Goal: Task Accomplishment & Management: Use online tool/utility

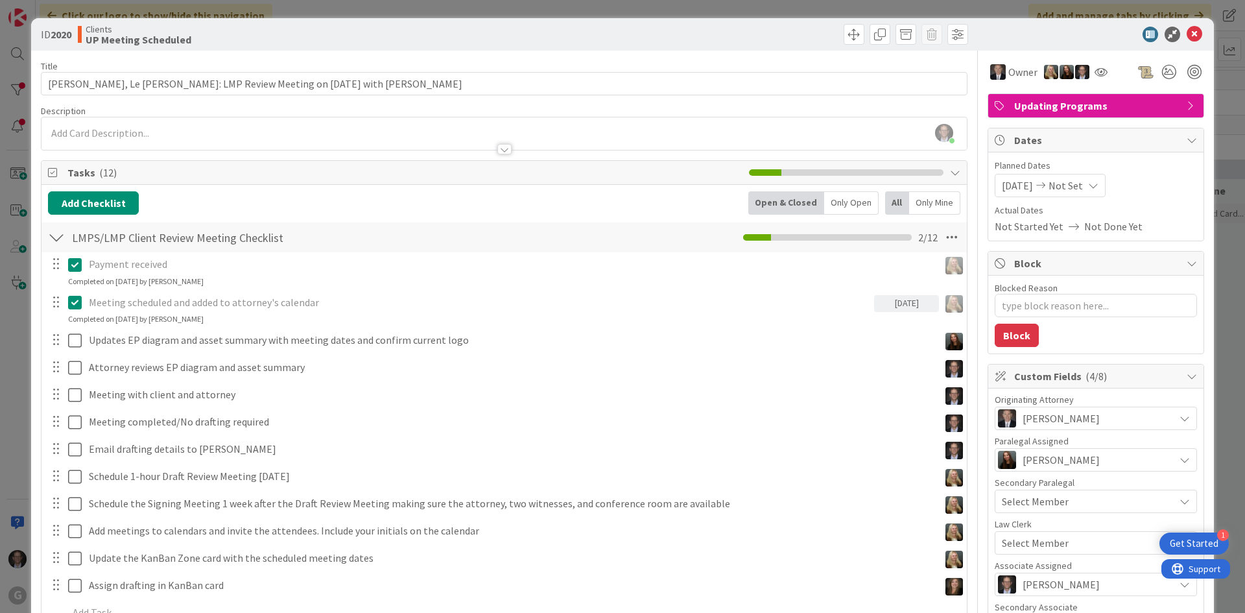
scroll to position [1556, 0]
click at [1187, 36] on icon at bounding box center [1195, 35] width 16 height 16
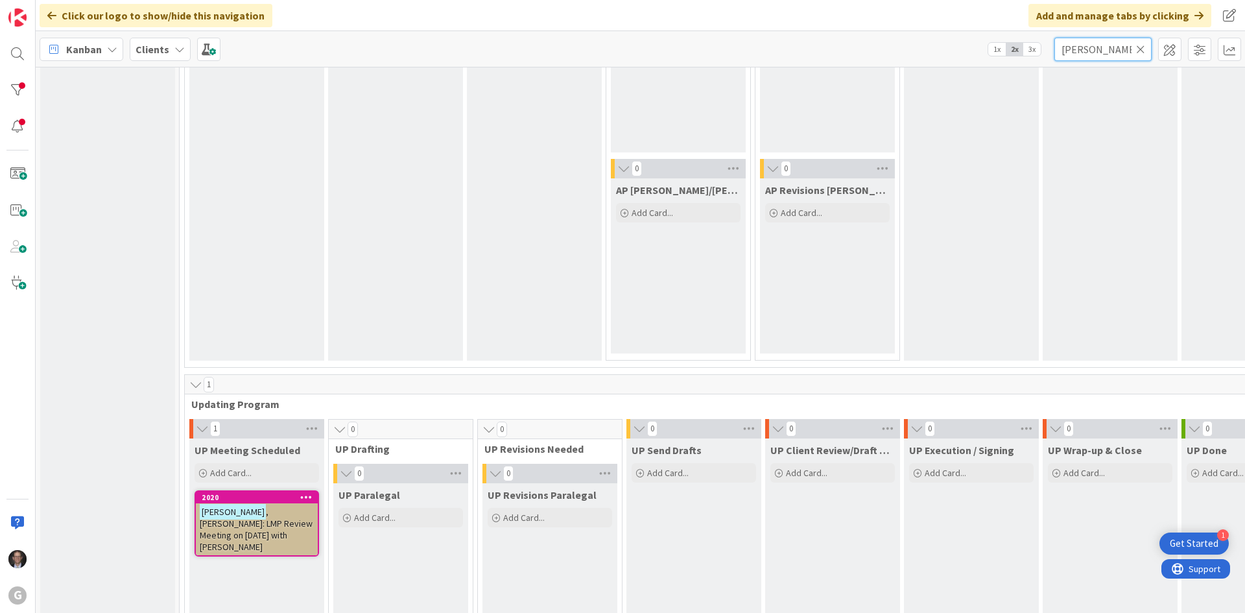
click at [1145, 49] on input "[PERSON_NAME]" at bounding box center [1102, 49] width 97 height 23
click at [1142, 48] on icon at bounding box center [1140, 49] width 9 height 12
click at [1121, 49] on input "text" at bounding box center [1102, 49] width 97 height 23
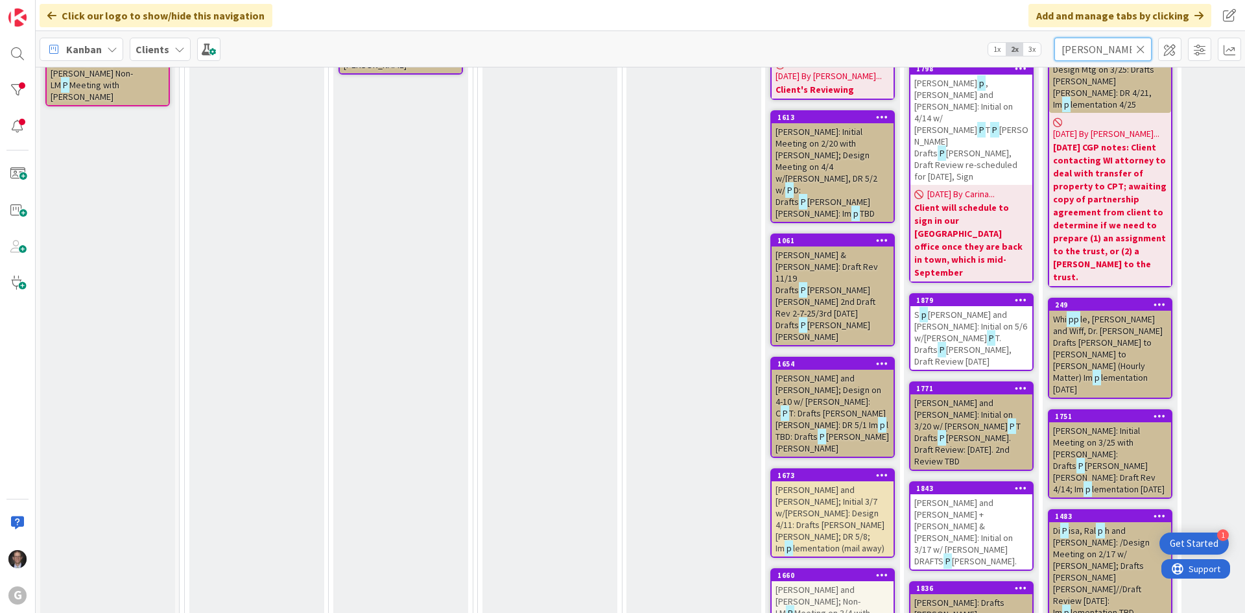
type input "[PERSON_NAME]"
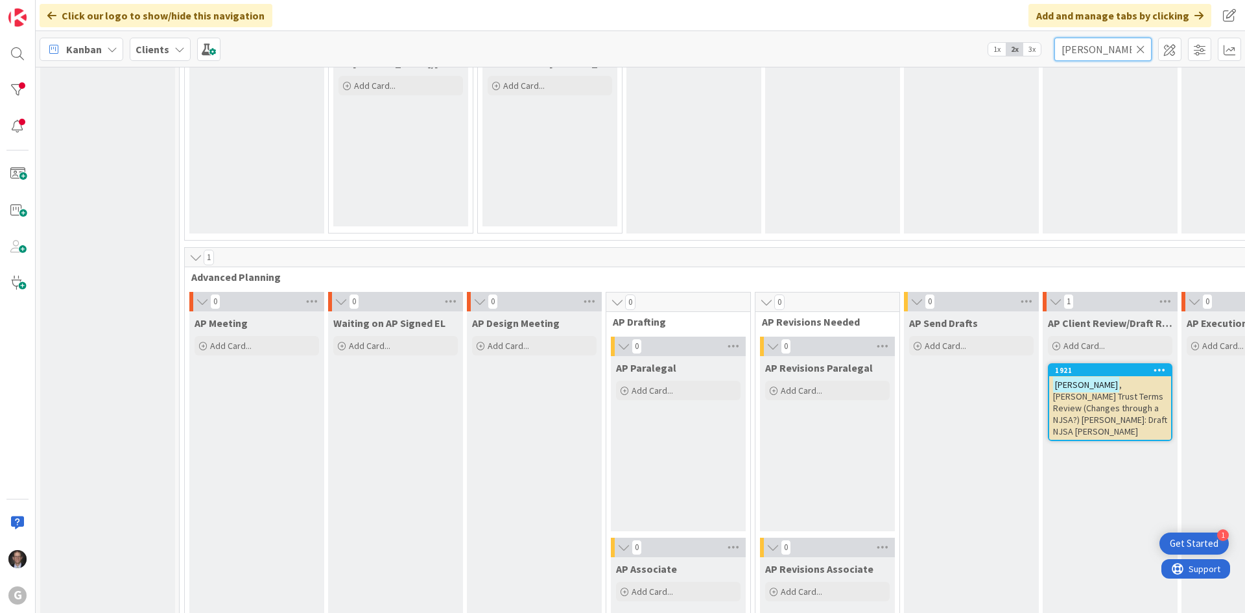
scroll to position [843, 0]
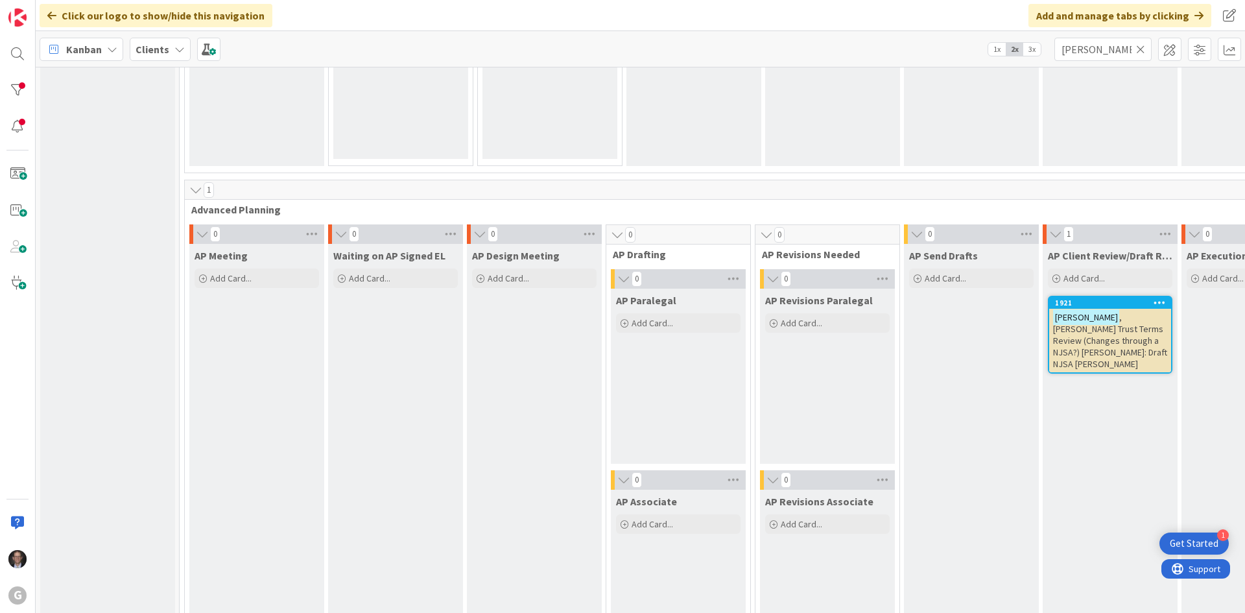
click at [1101, 342] on span ", [PERSON_NAME] Trust Terms Review (Changes through a NJSA?) [PERSON_NAME]: Dra…" at bounding box center [1110, 340] width 114 height 58
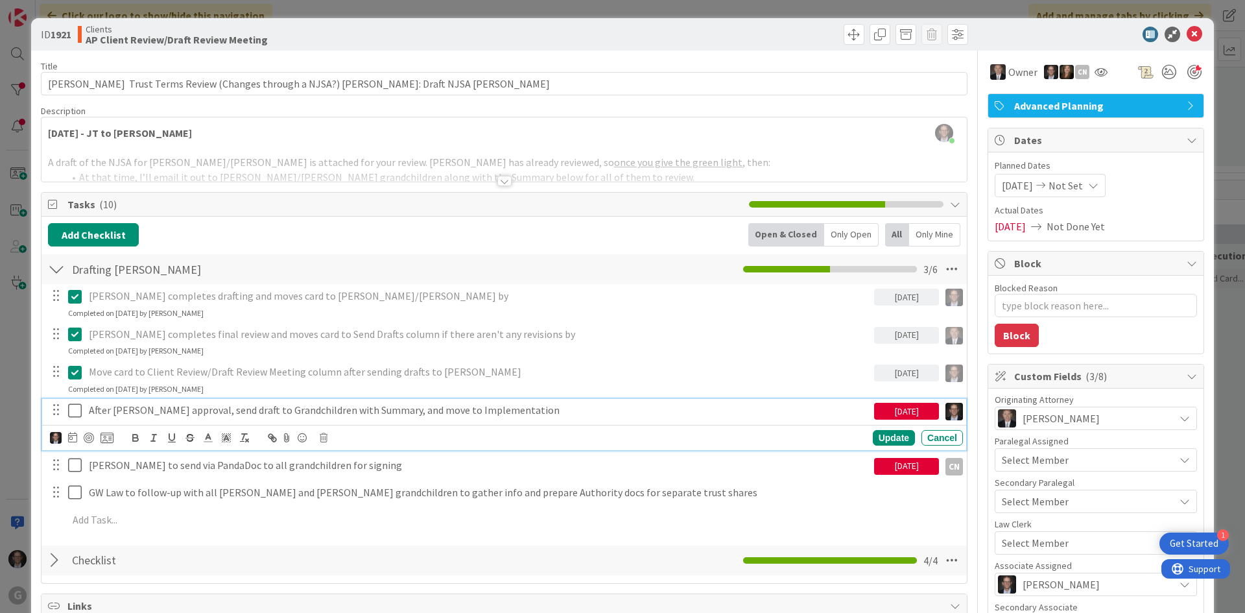
click at [77, 405] on icon at bounding box center [77, 411] width 19 height 16
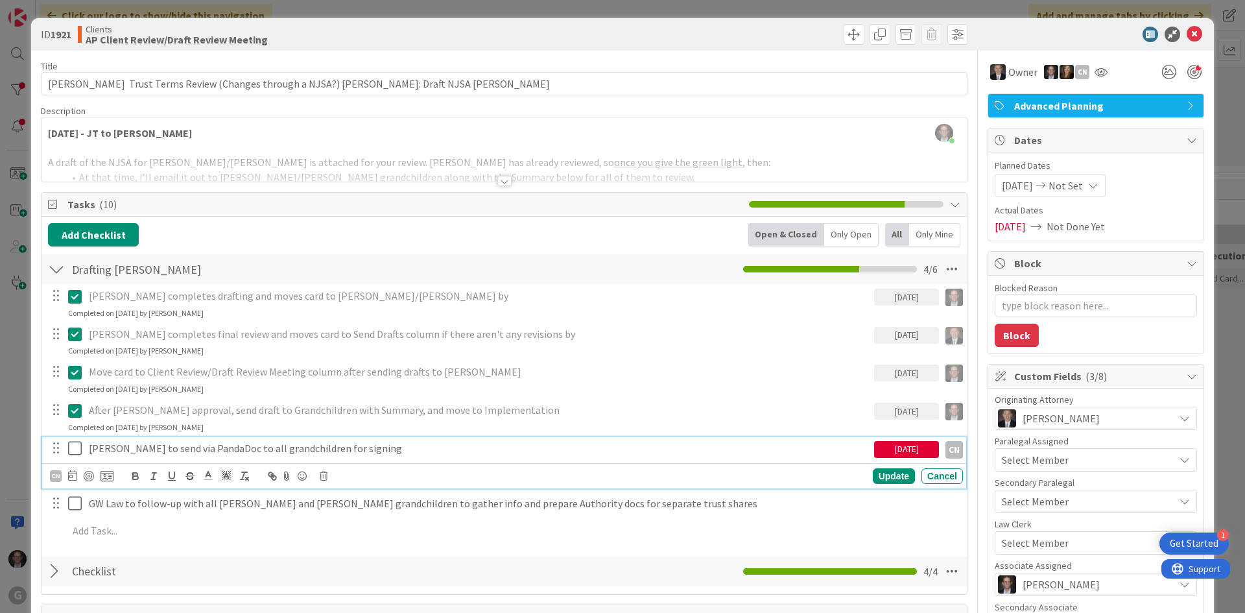
click at [162, 449] on p "[PERSON_NAME] to send via PandaDoc to all grandchildren for signing" at bounding box center [479, 448] width 780 height 15
click at [56, 477] on div "CN" at bounding box center [56, 476] width 12 height 12
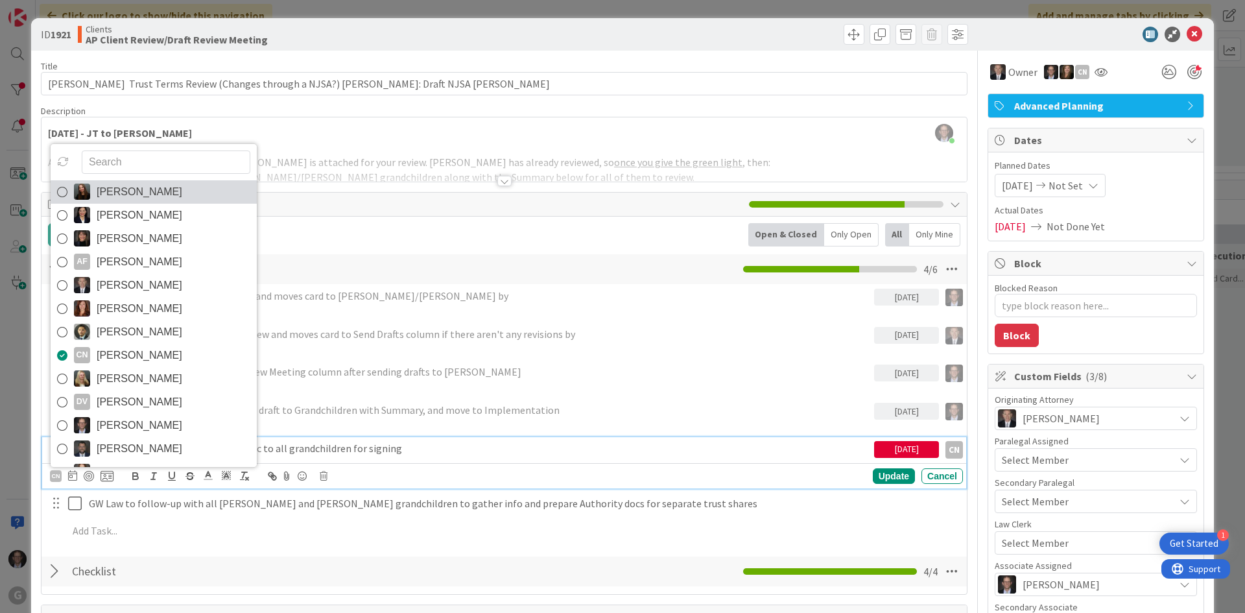
click at [62, 195] on icon at bounding box center [62, 191] width 10 height 19
type textarea "x"
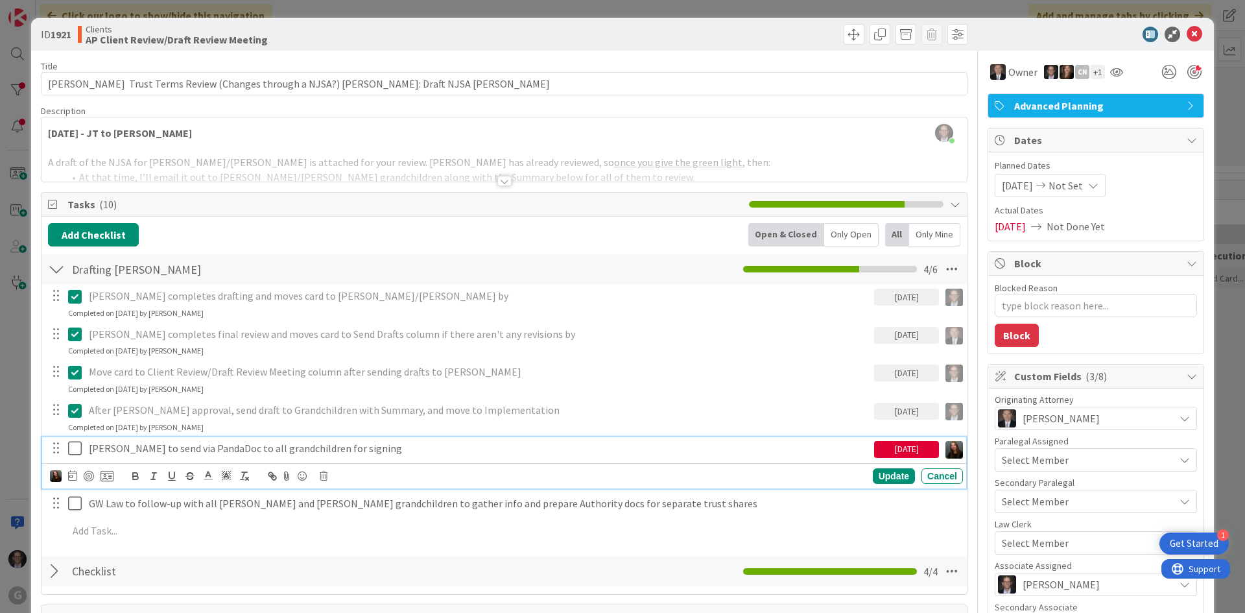
click at [115, 446] on p "[PERSON_NAME] to send via PandaDoc to all grandchildren for signing" at bounding box center [479, 448] width 780 height 15
click at [887, 475] on div "Update" at bounding box center [894, 476] width 42 height 16
click at [73, 446] on icon at bounding box center [77, 448] width 19 height 16
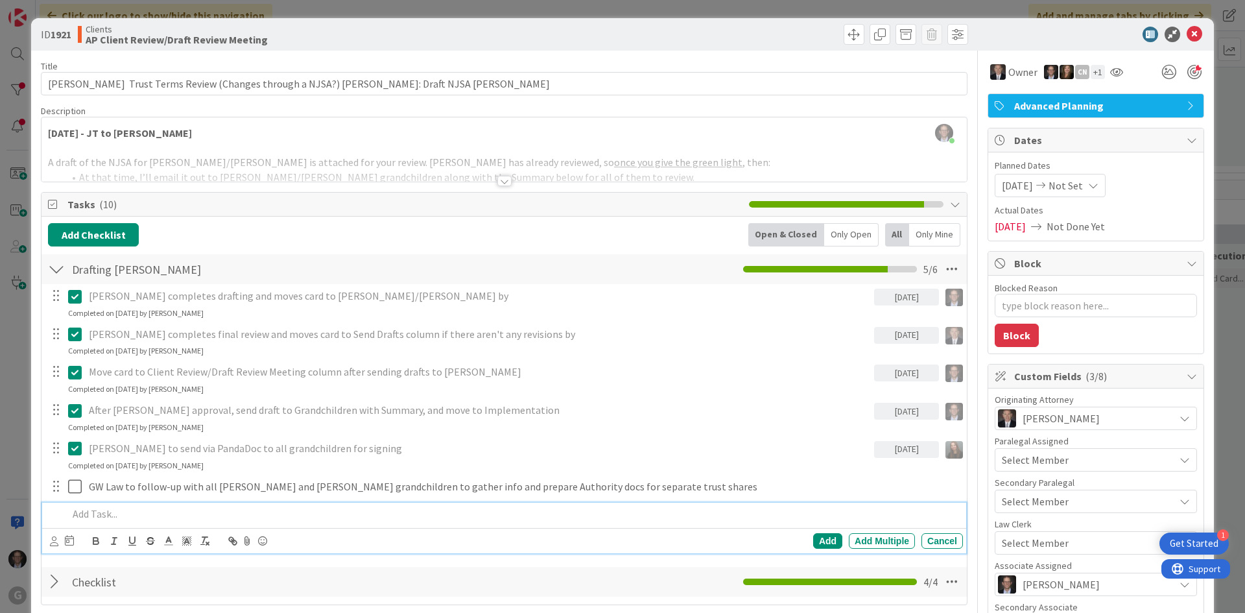
click at [89, 512] on p at bounding box center [513, 513] width 890 height 15
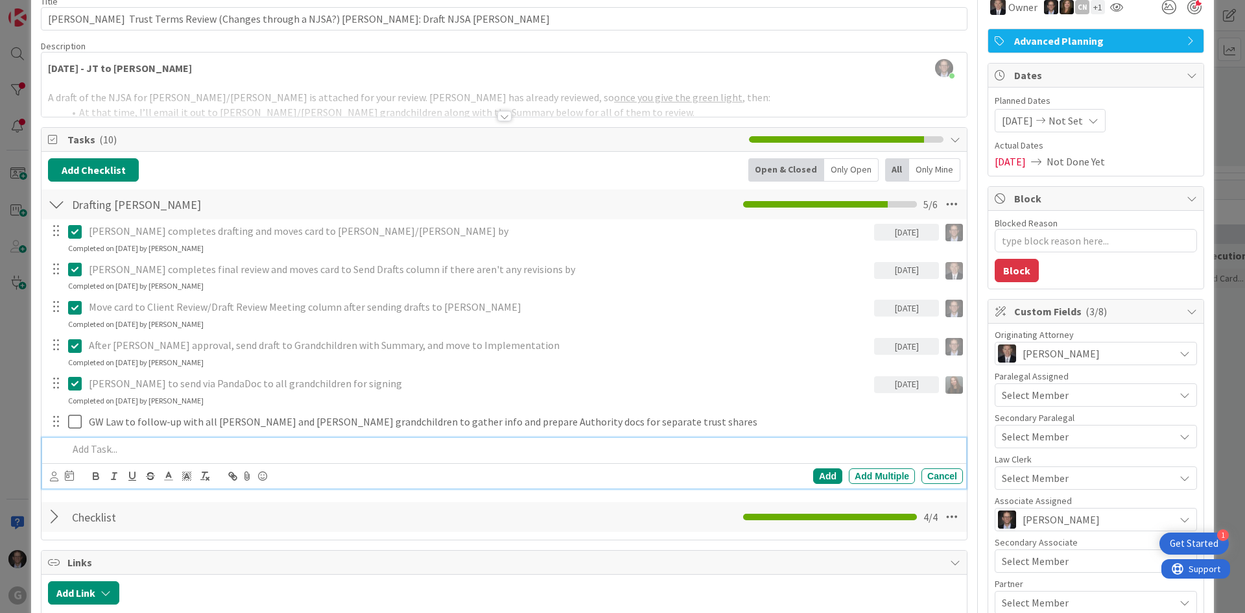
click at [1169, 400] on div "Select Member" at bounding box center [1096, 394] width 202 height 23
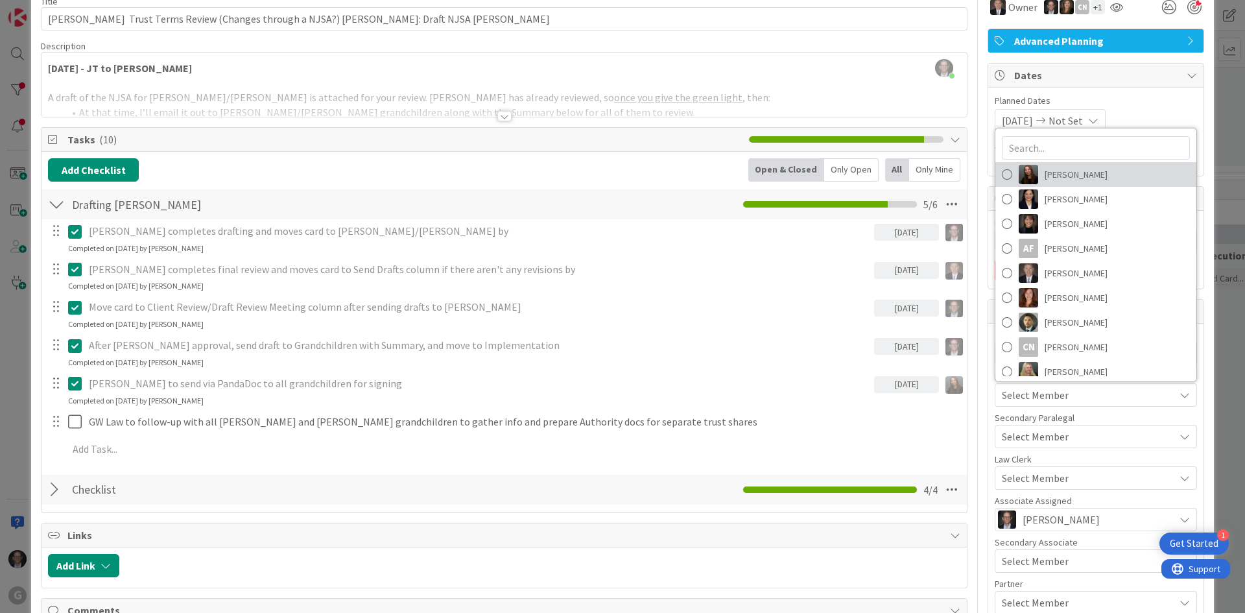
click at [1002, 176] on span at bounding box center [1007, 174] width 10 height 19
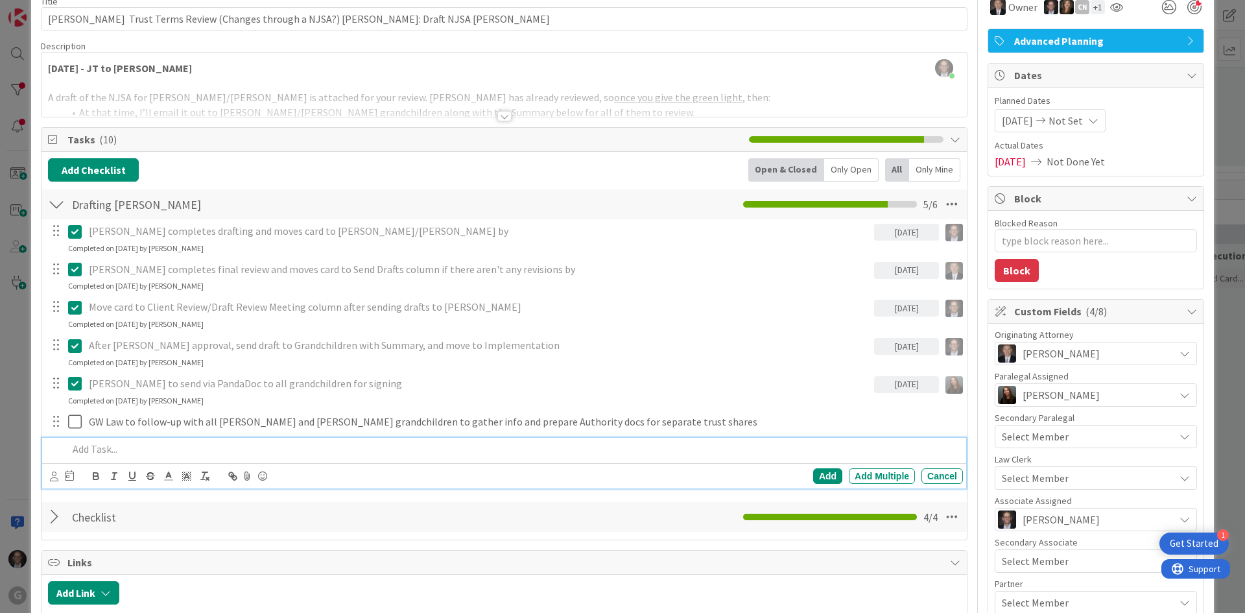
click at [440, 459] on div at bounding box center [513, 449] width 900 height 23
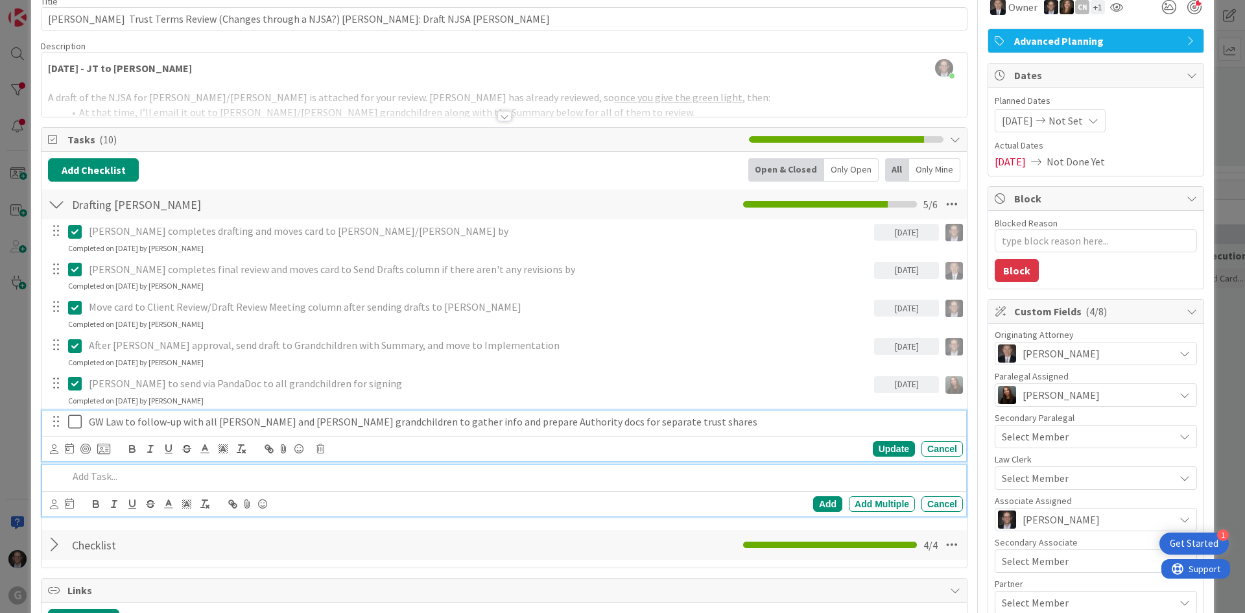
click at [267, 420] on p "GW Law to follow-up with all [PERSON_NAME] and [PERSON_NAME] grandchildren to g…" at bounding box center [523, 421] width 869 height 15
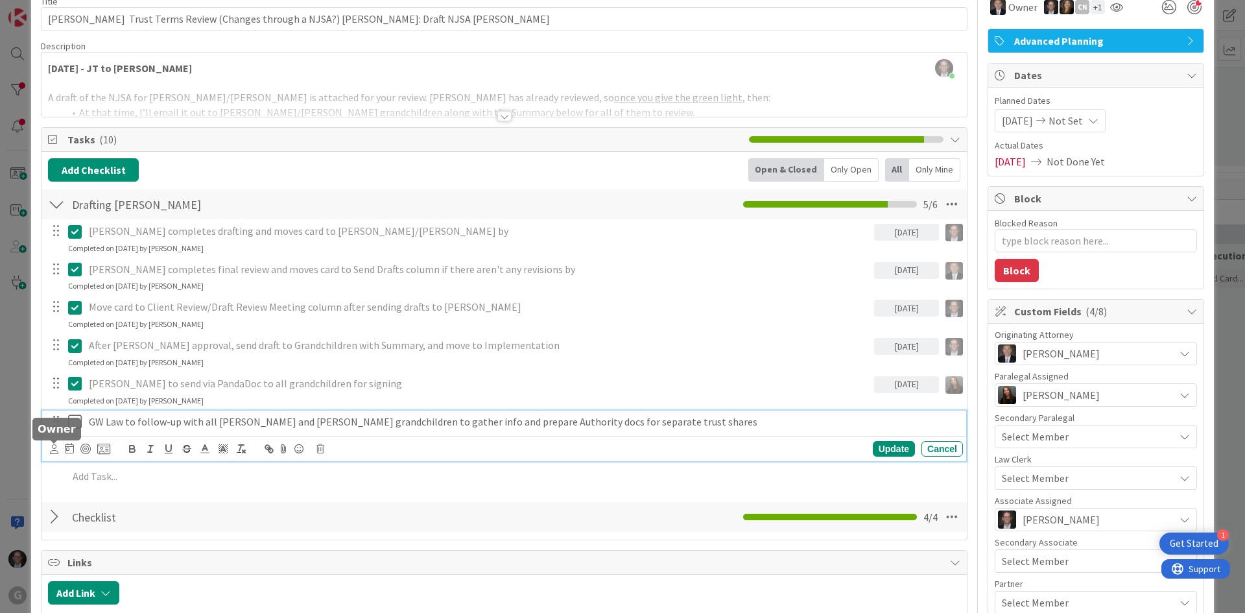
click at [54, 450] on icon at bounding box center [54, 449] width 8 height 10
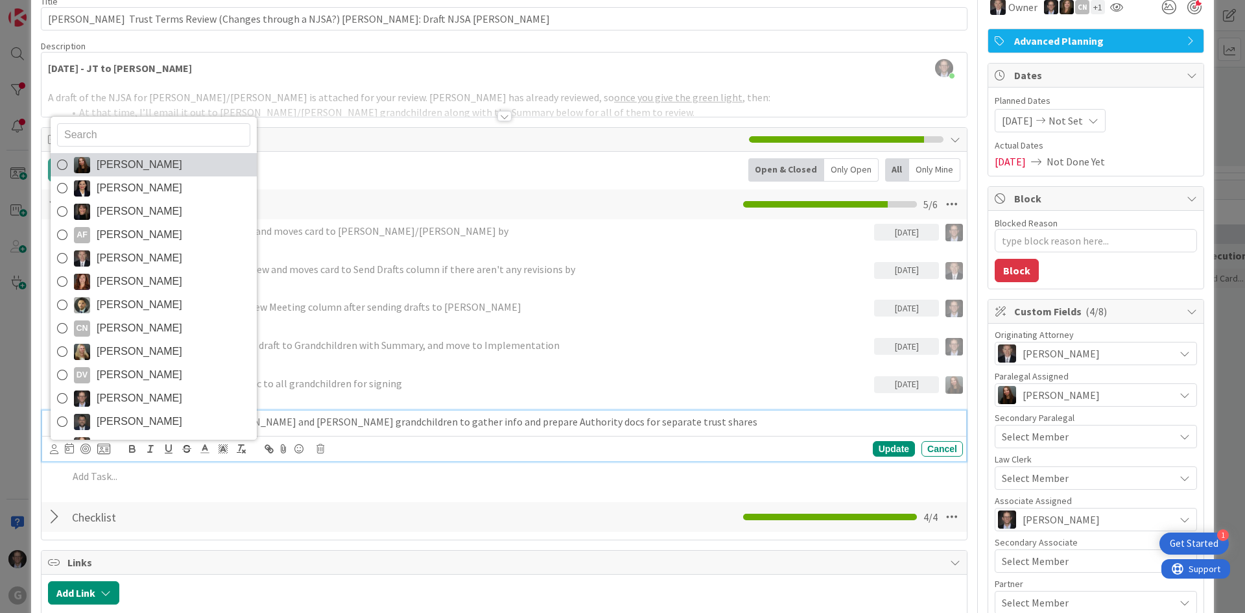
click at [58, 163] on icon at bounding box center [62, 164] width 10 height 19
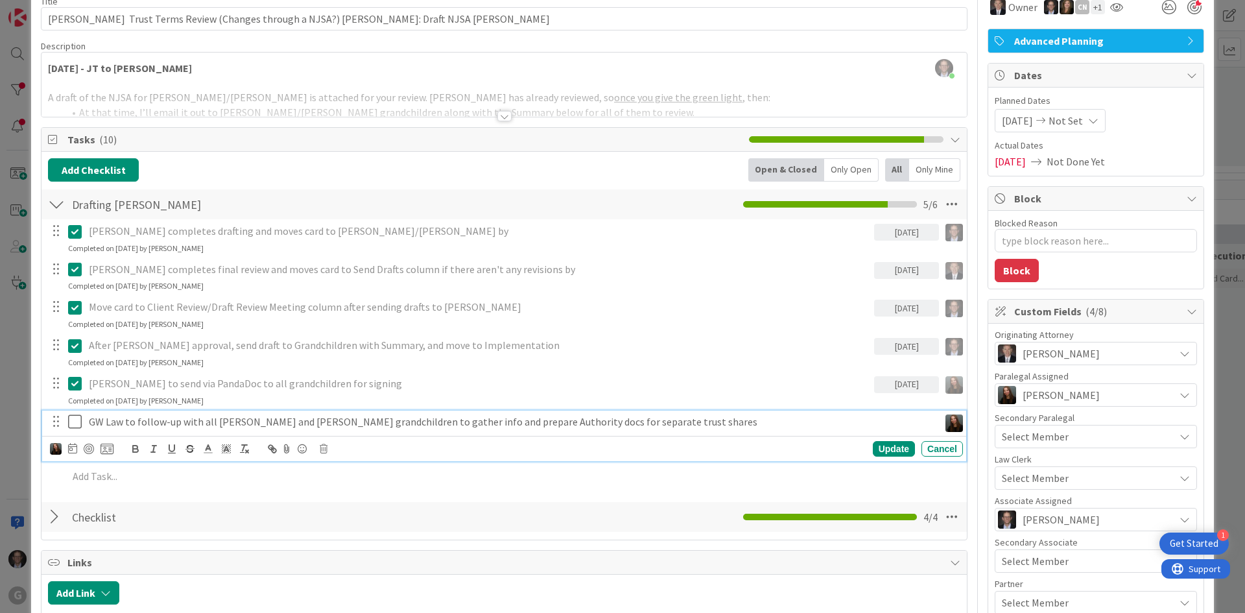
type textarea "x"
click at [875, 447] on div "Update" at bounding box center [894, 449] width 42 height 16
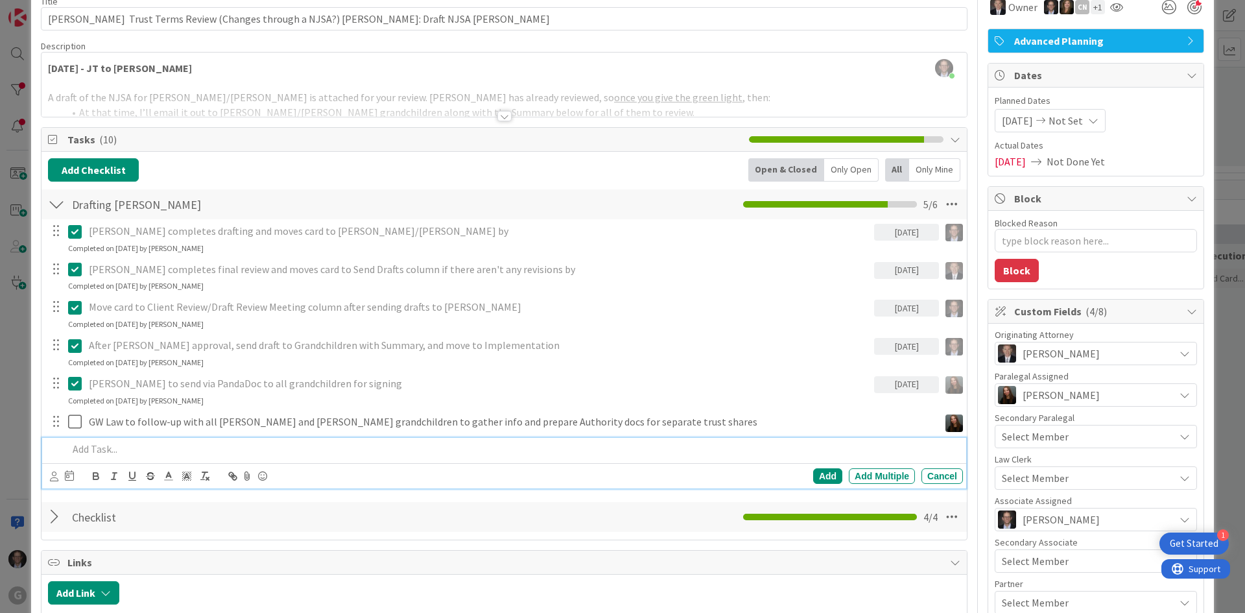
click at [120, 451] on p at bounding box center [513, 449] width 890 height 15
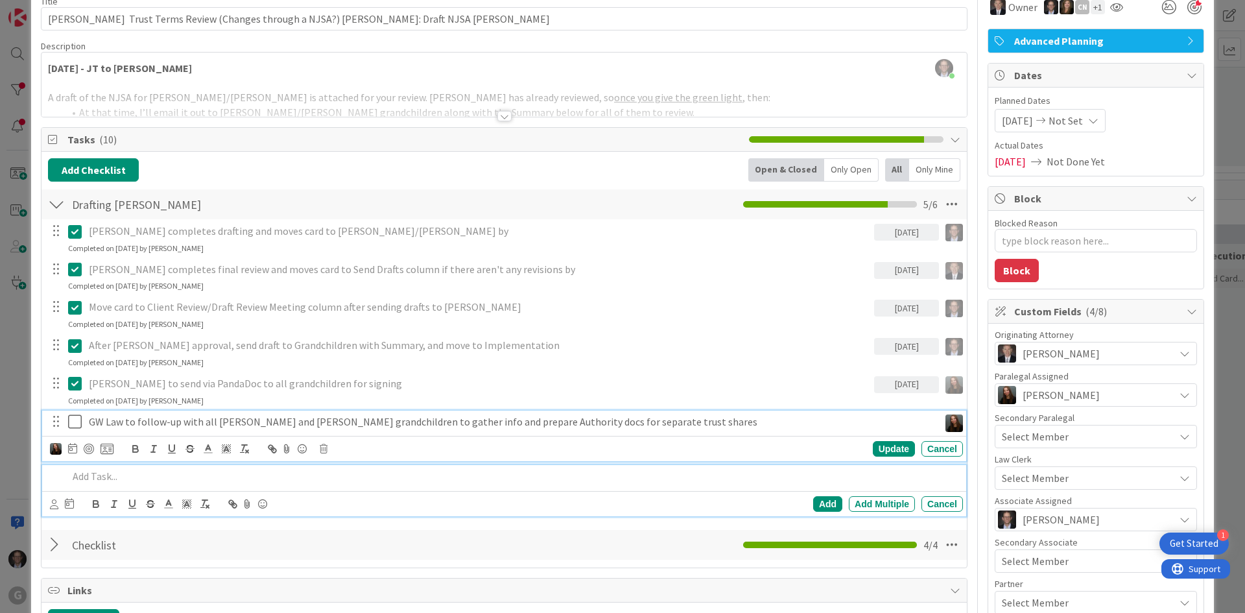
click at [118, 418] on p "GW Law to follow-up with all [PERSON_NAME] and [PERSON_NAME] grandchildren to g…" at bounding box center [511, 421] width 845 height 15
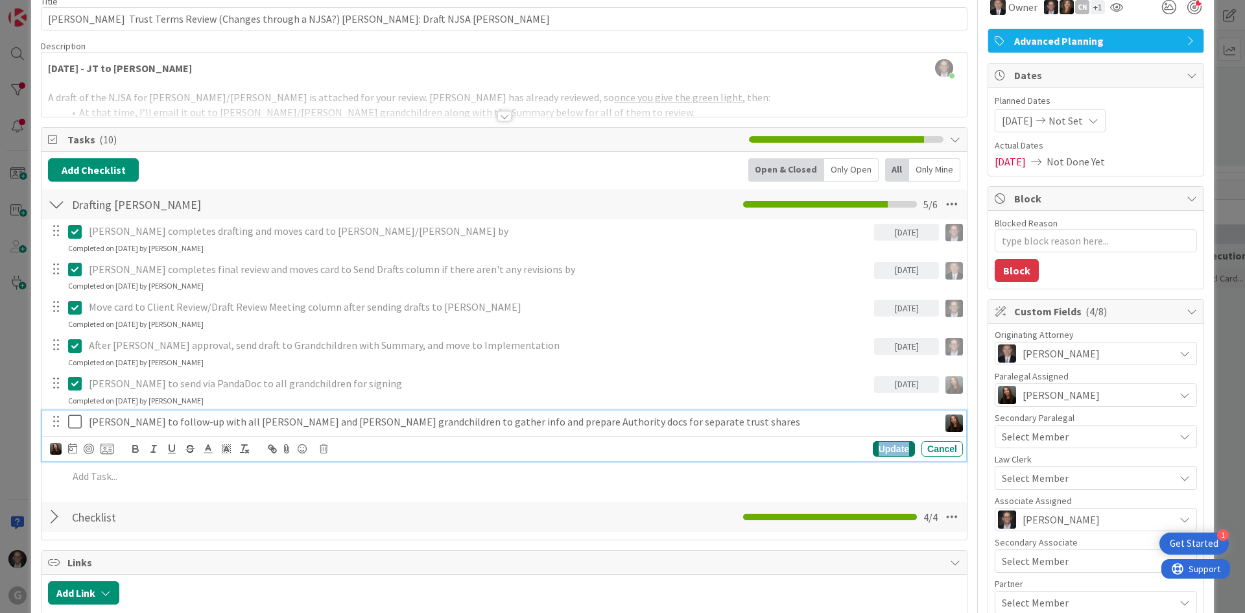
click at [879, 446] on div "Update" at bounding box center [894, 449] width 42 height 16
type textarea "x"
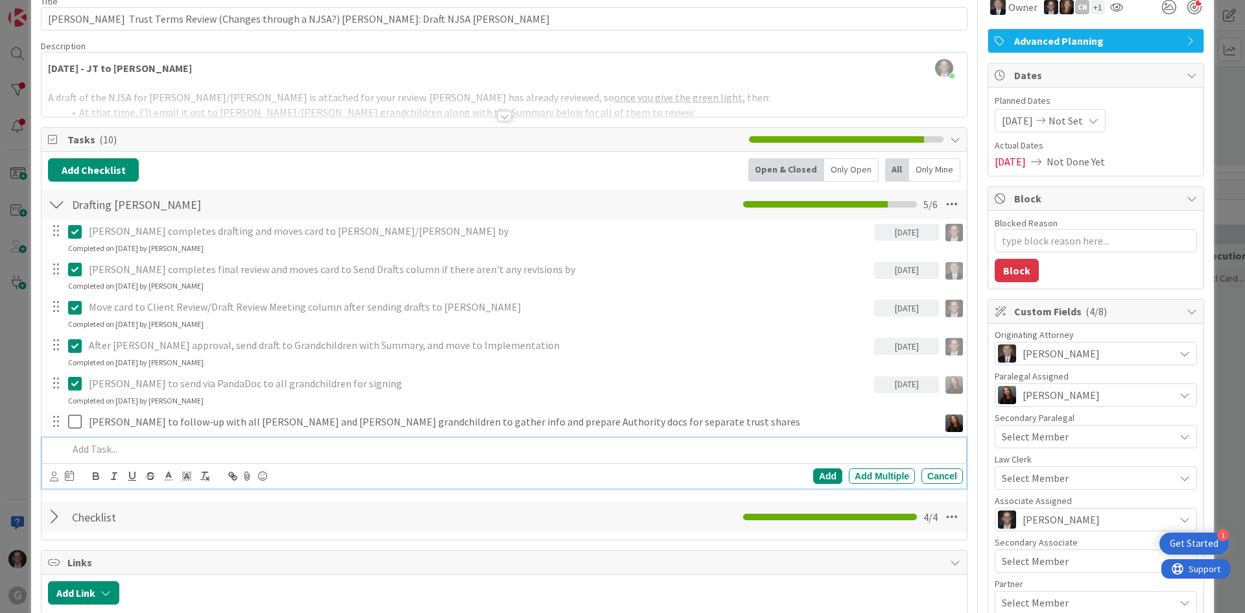
click at [112, 453] on p at bounding box center [513, 449] width 890 height 15
click at [56, 478] on icon at bounding box center [54, 476] width 8 height 10
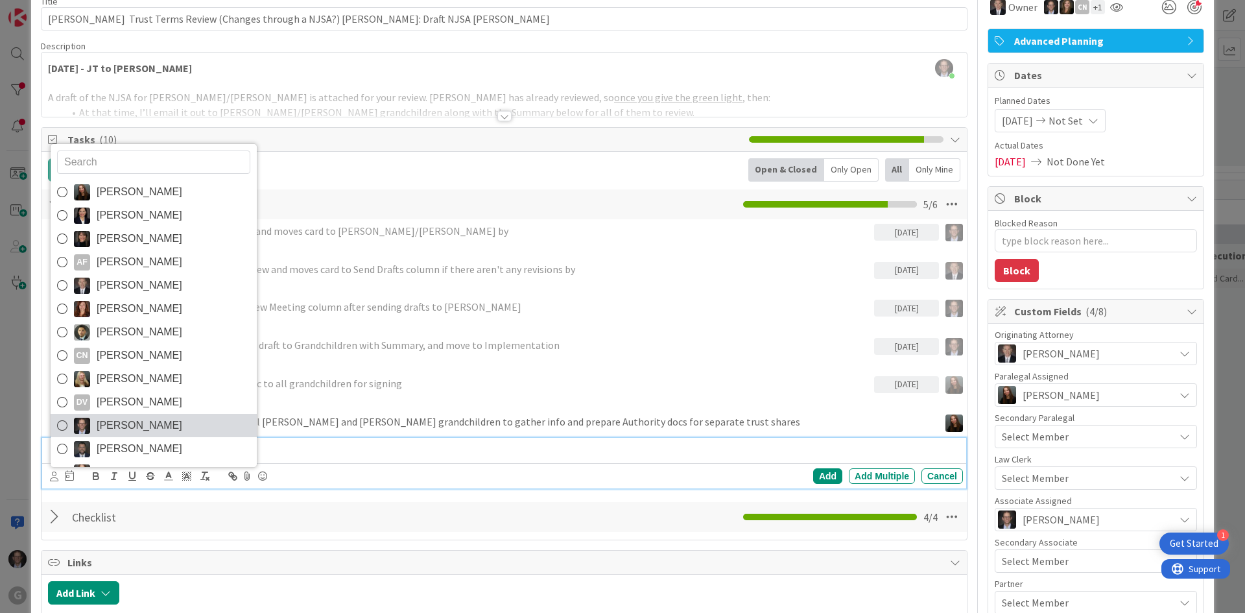
click at [58, 425] on icon at bounding box center [62, 425] width 10 height 19
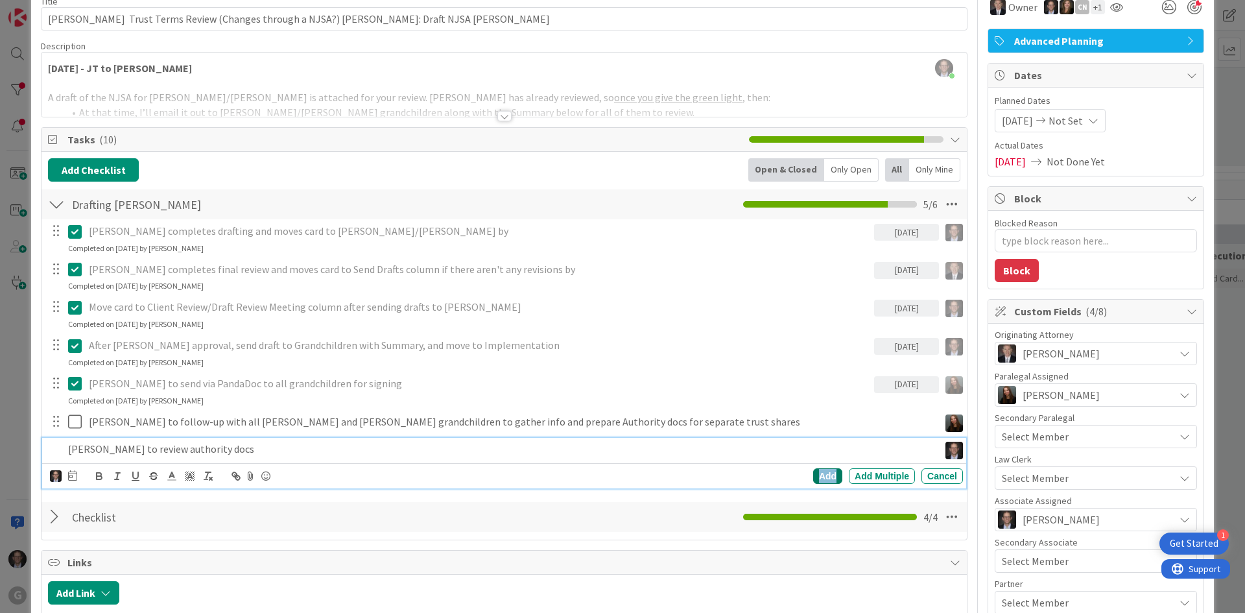
click at [814, 476] on div "Add" at bounding box center [827, 476] width 29 height 16
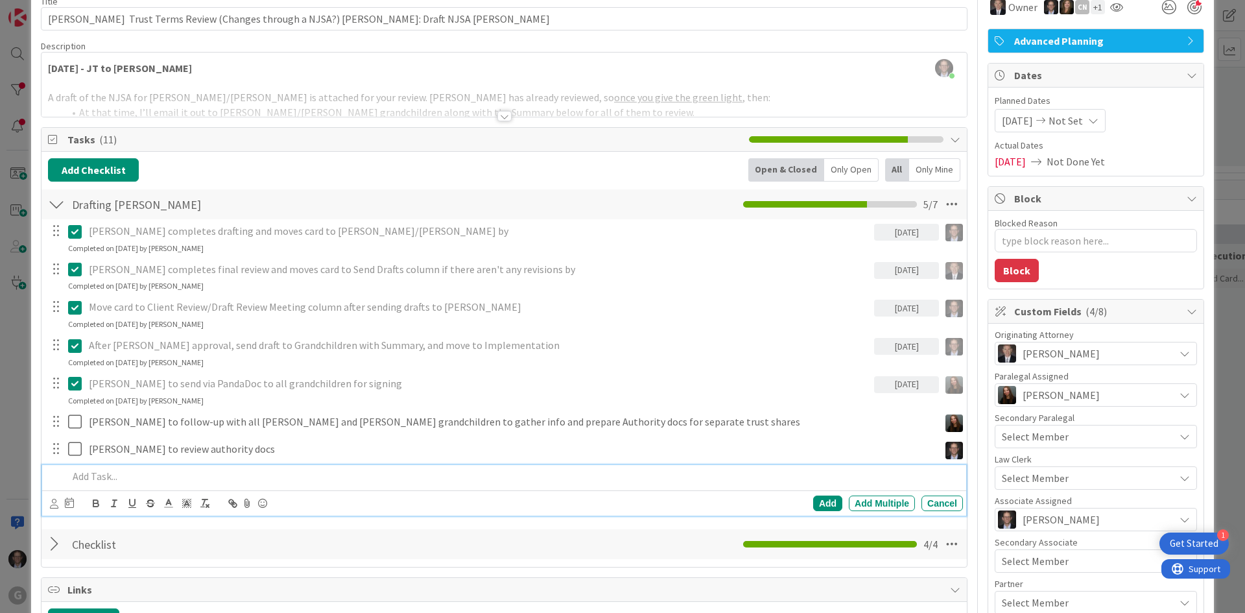
click at [112, 477] on p at bounding box center [513, 476] width 890 height 15
click at [50, 503] on icon at bounding box center [54, 504] width 8 height 10
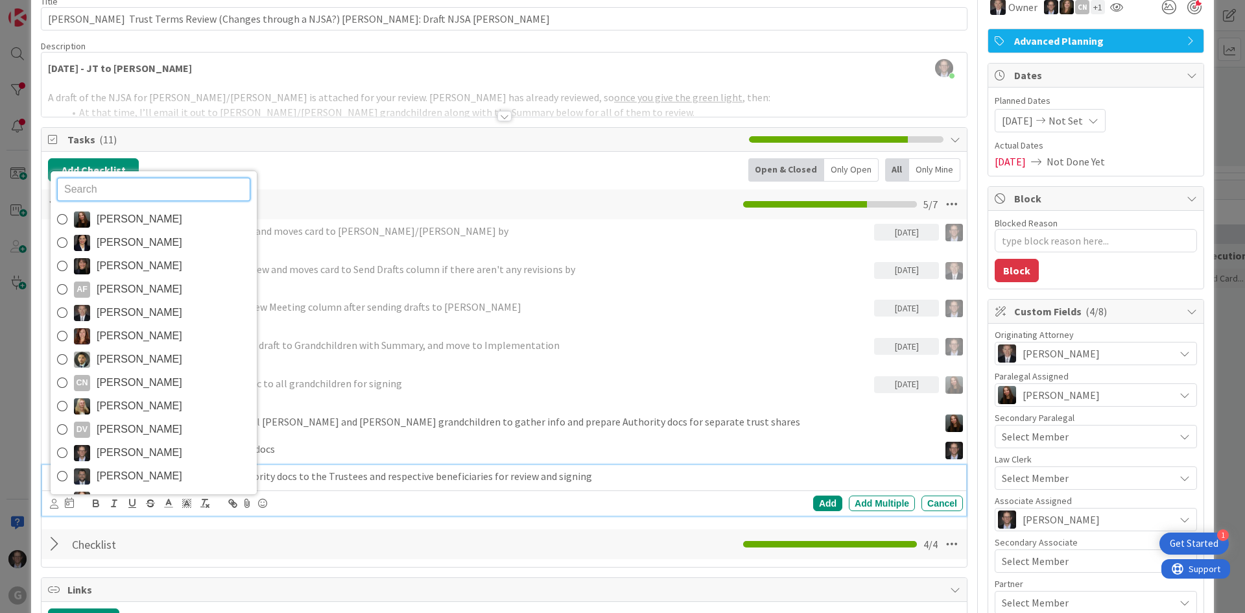
drag, startPoint x: 64, startPoint y: 219, endPoint x: 84, endPoint y: 226, distance: 21.3
click at [64, 219] on icon at bounding box center [62, 218] width 10 height 19
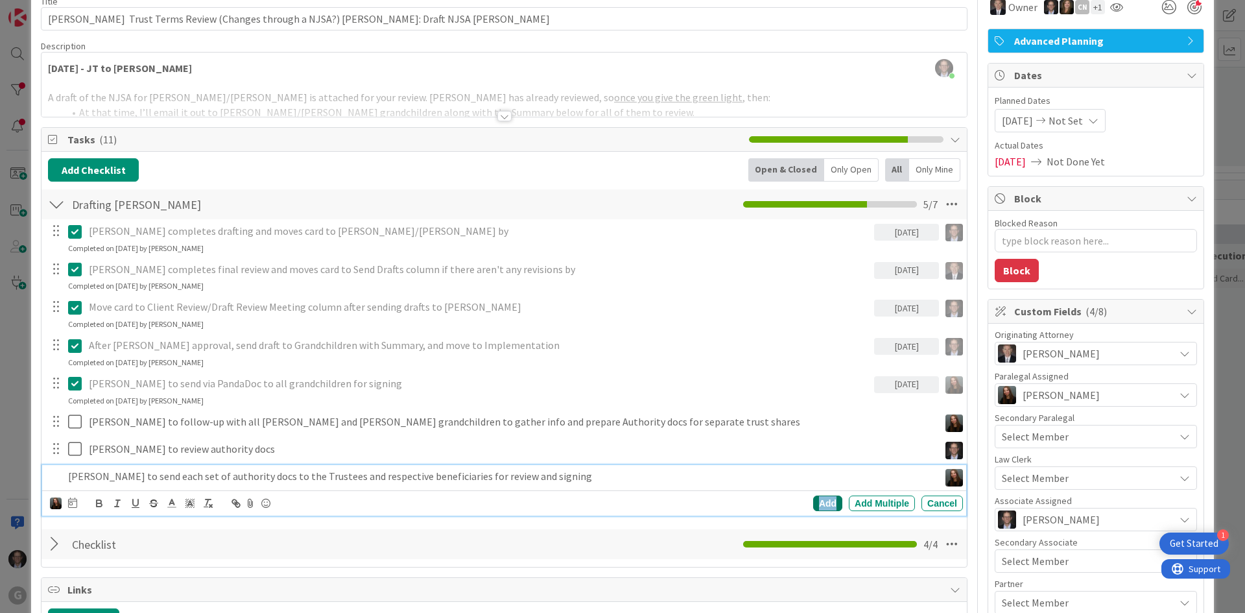
click at [816, 506] on div "Add" at bounding box center [827, 503] width 29 height 16
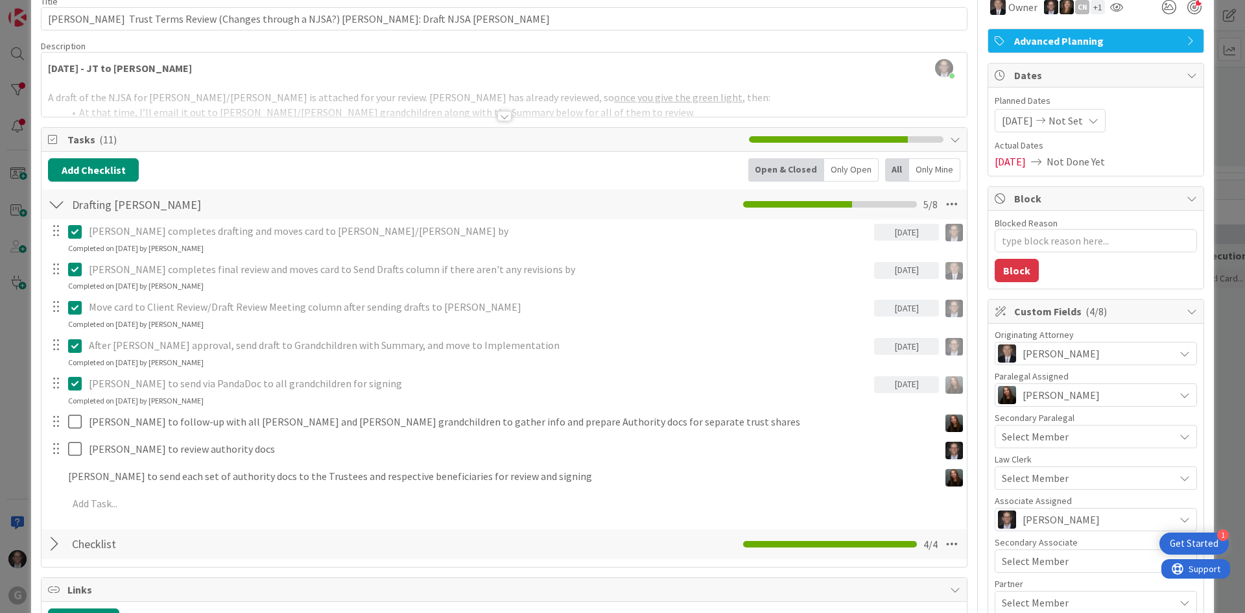
type textarea "x"
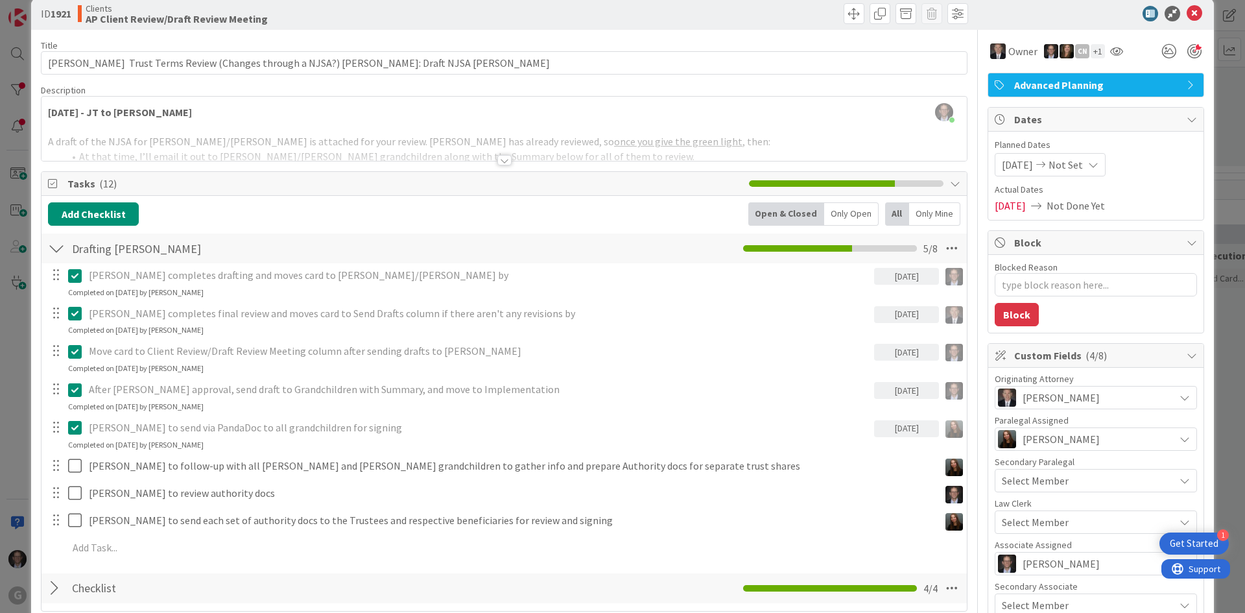
scroll to position [0, 0]
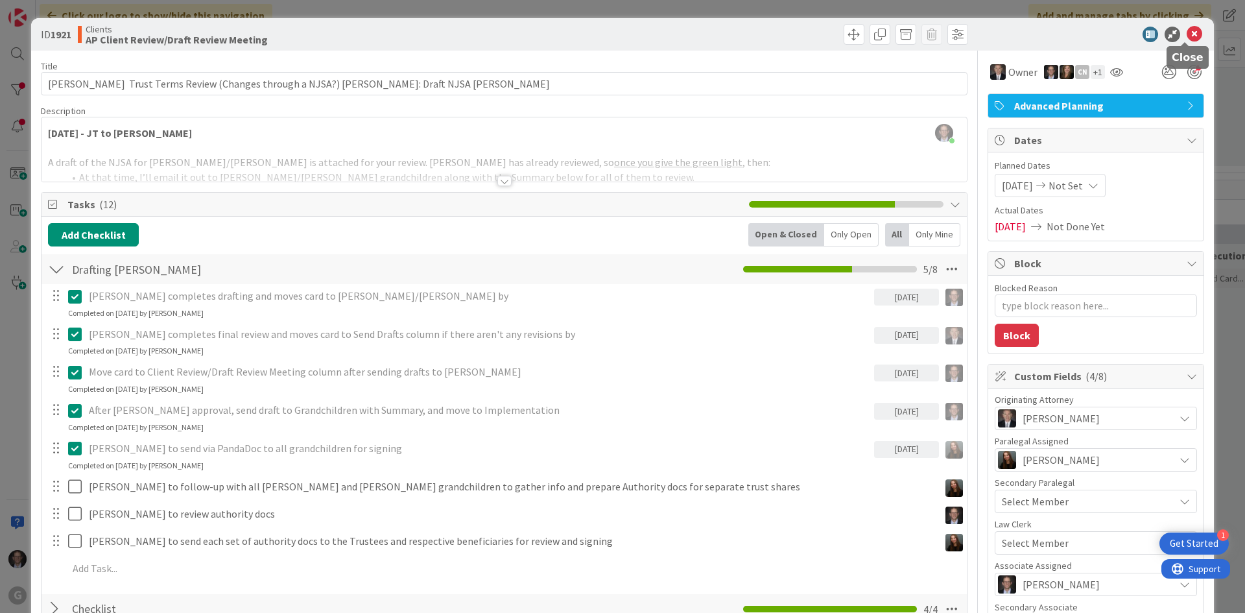
click at [1189, 30] on icon at bounding box center [1195, 35] width 16 height 16
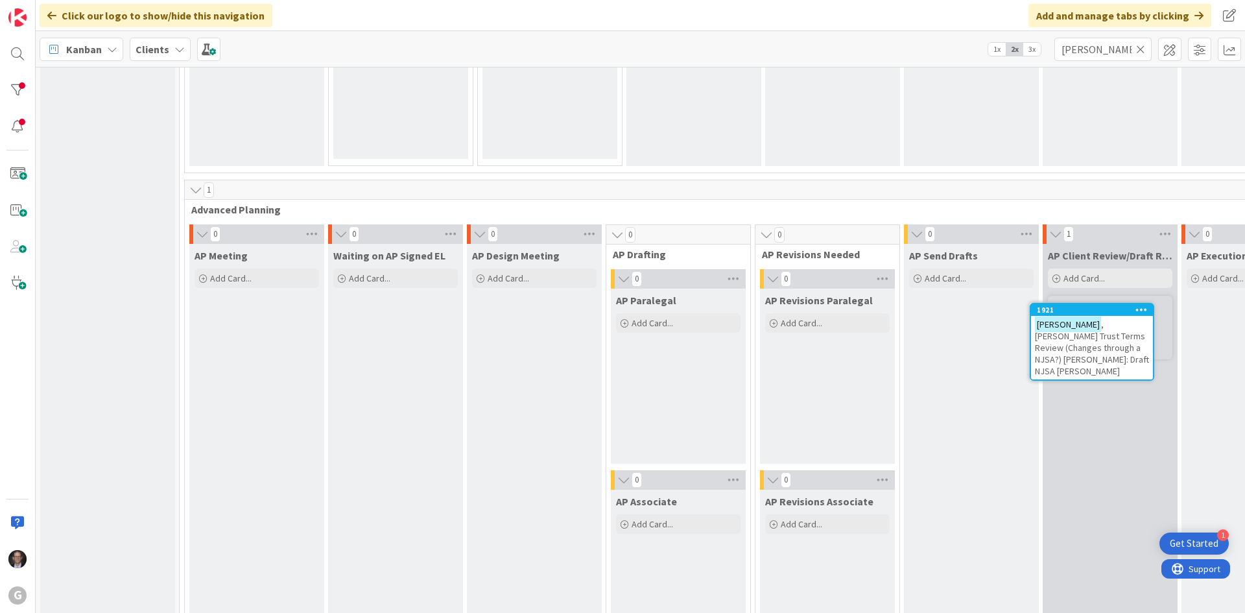
scroll to position [843, 16]
